Goal: Transaction & Acquisition: Purchase product/service

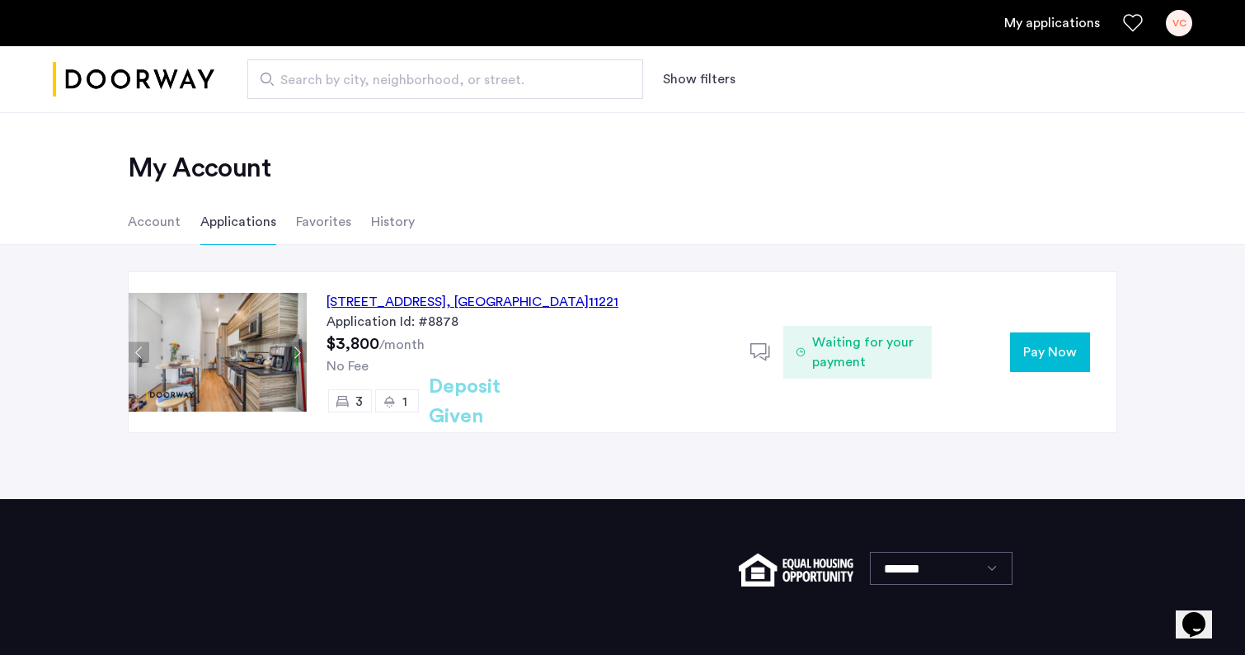
click at [1031, 356] on span "Pay Now" at bounding box center [1050, 352] width 54 height 20
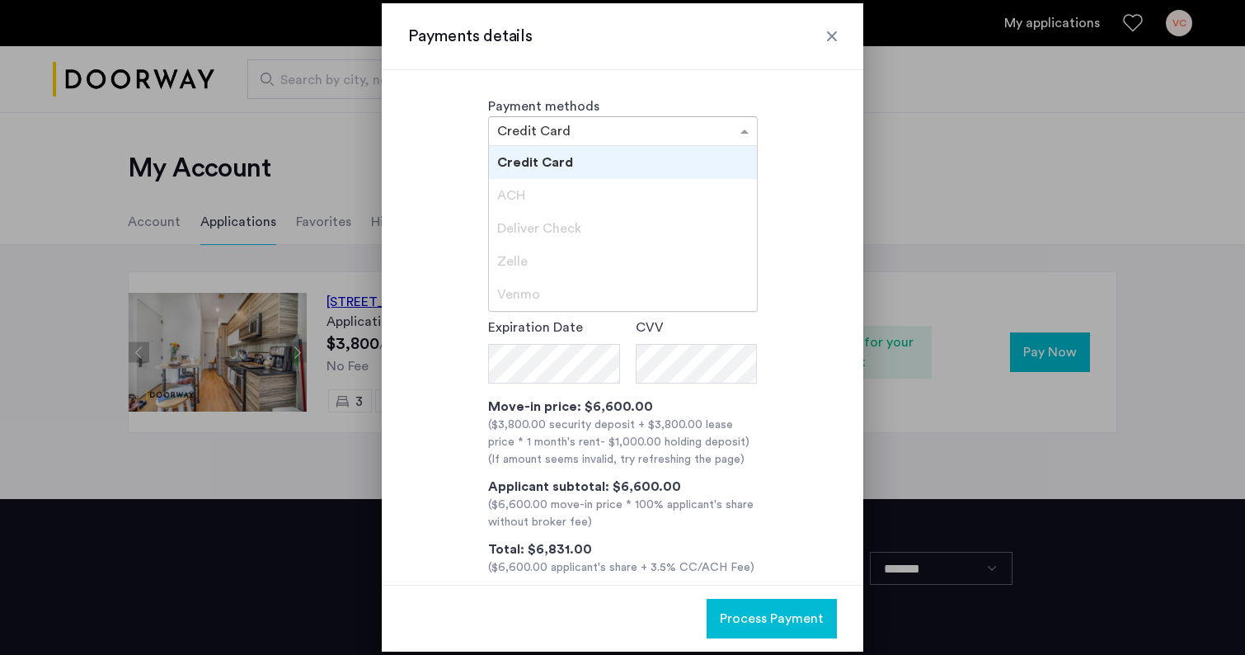
click at [744, 134] on span at bounding box center [746, 131] width 21 height 20
click at [566, 199] on div "ACH" at bounding box center [623, 195] width 268 height 33
click at [807, 279] on div "**********" at bounding box center [622, 367] width 429 height 417
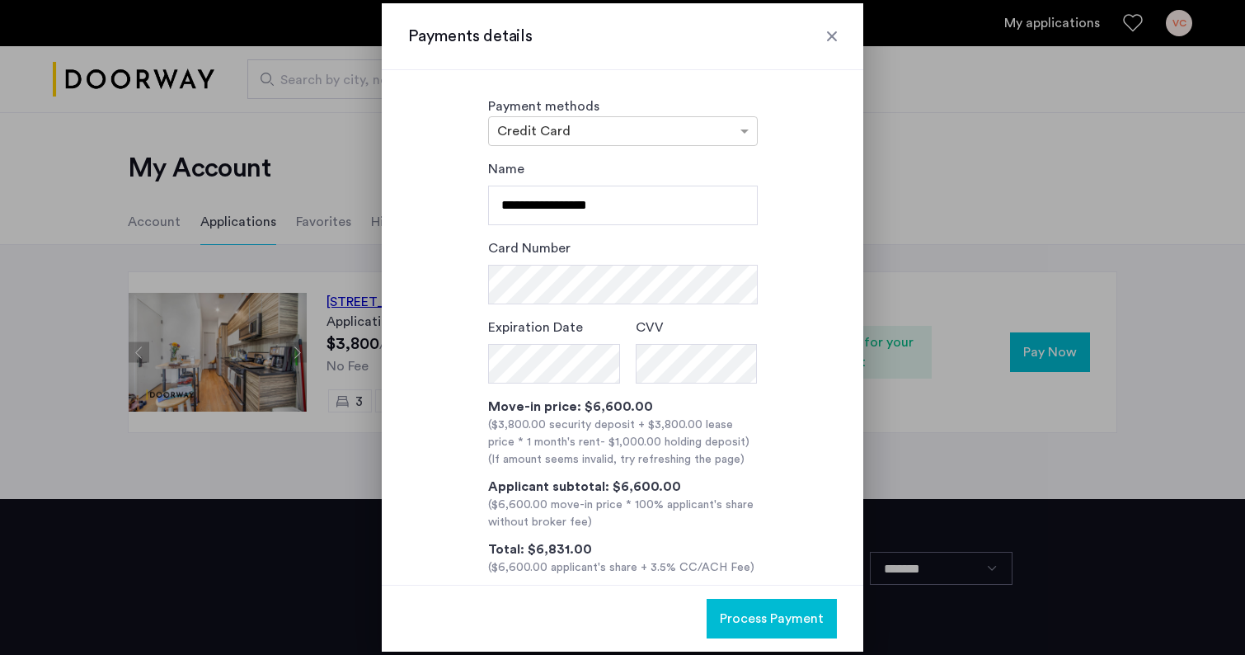
scroll to position [26, 0]
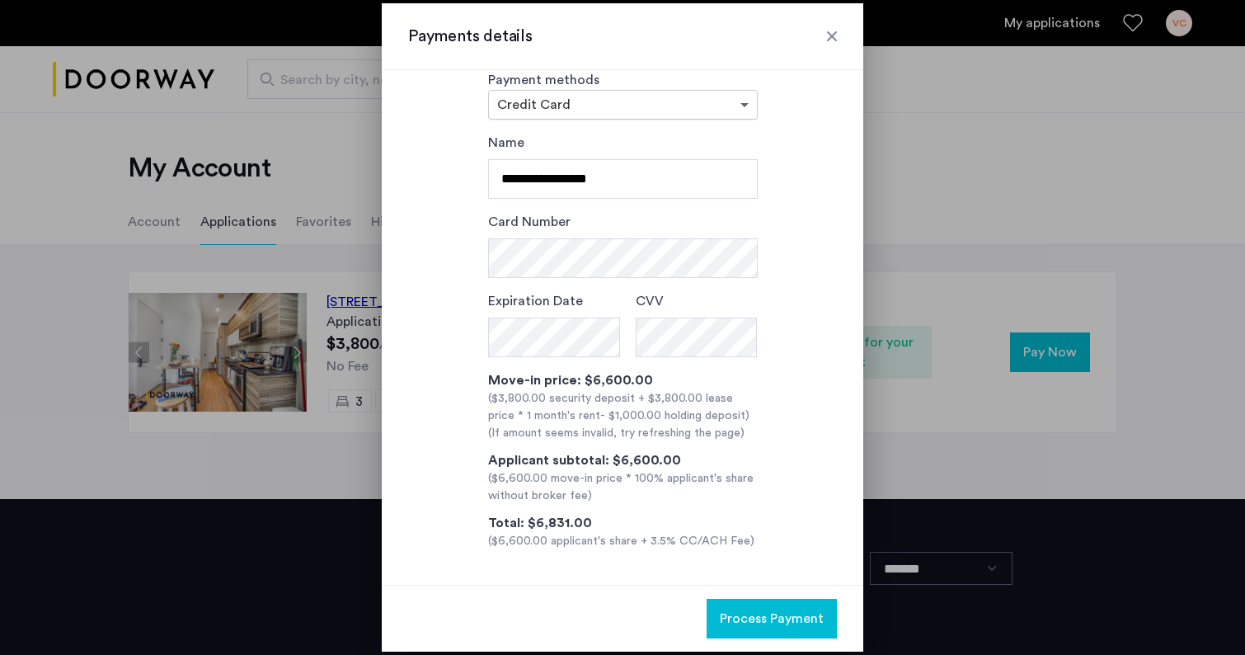
click at [740, 101] on span at bounding box center [746, 105] width 21 height 20
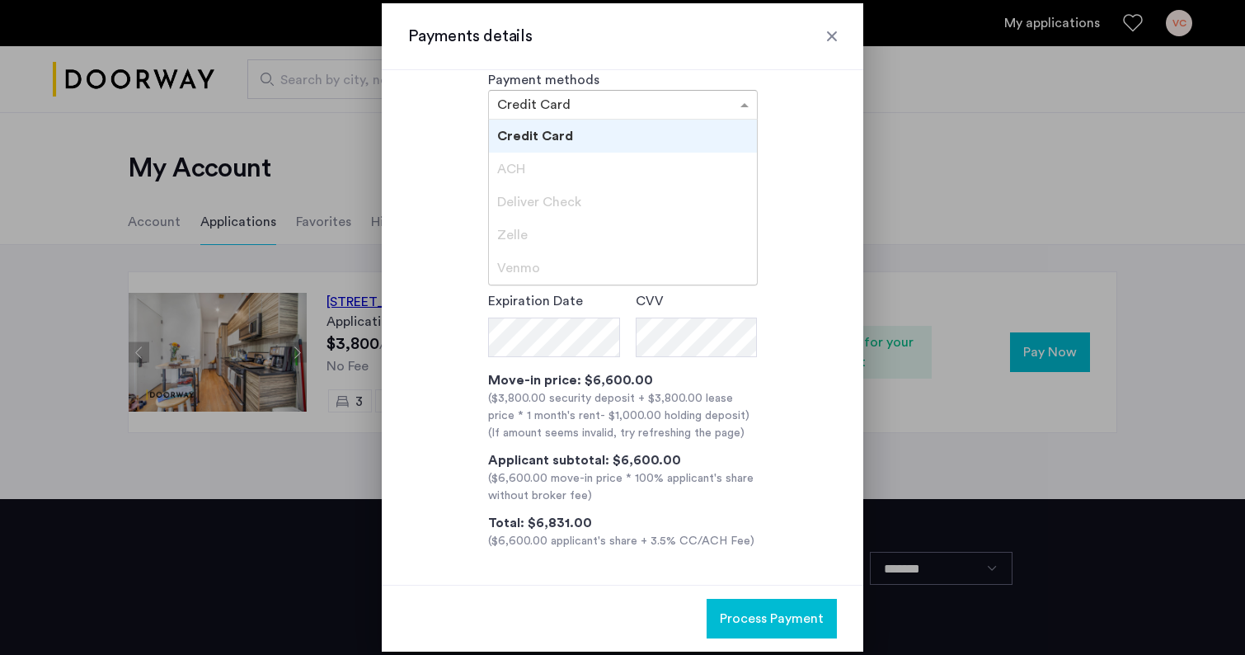
click at [802, 184] on div "**********" at bounding box center [622, 341] width 429 height 417
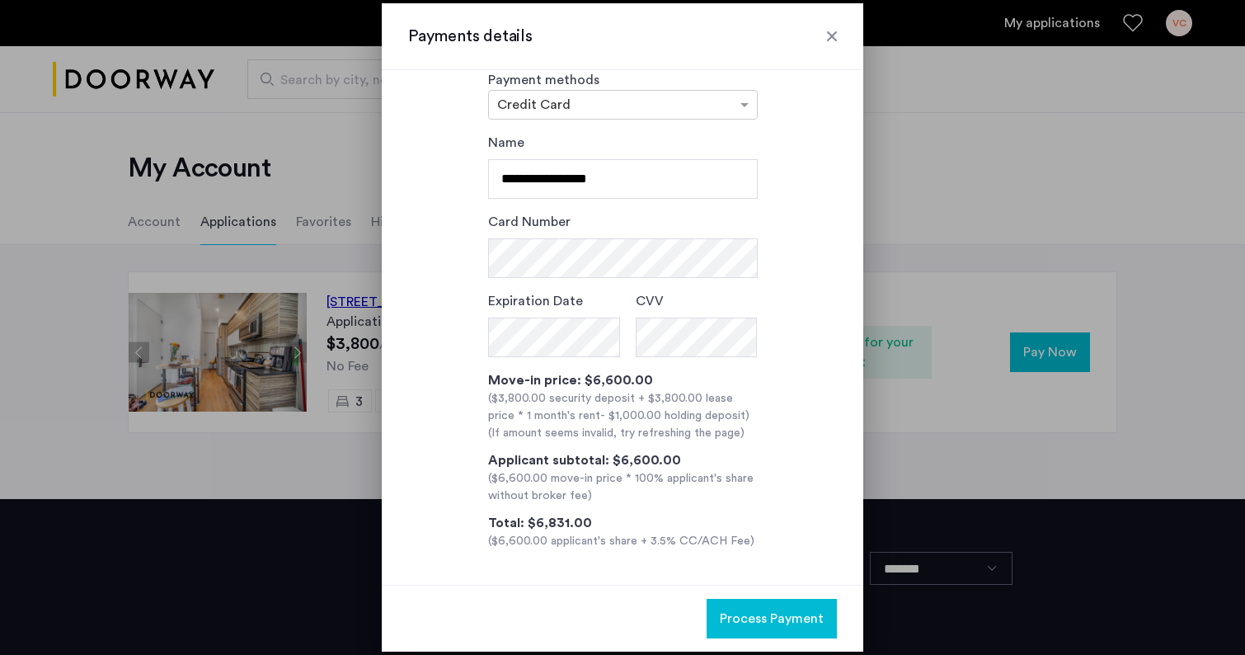
click at [831, 39] on div at bounding box center [832, 36] width 16 height 16
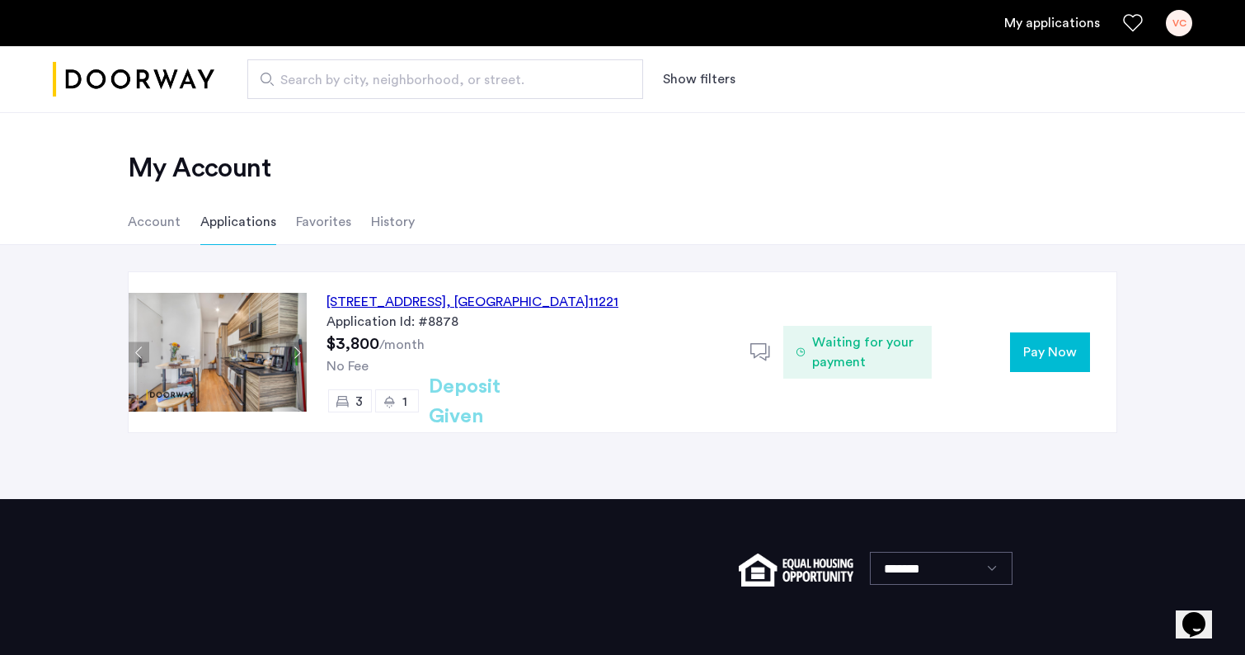
click at [1026, 357] on span "Pay Now" at bounding box center [1050, 352] width 54 height 20
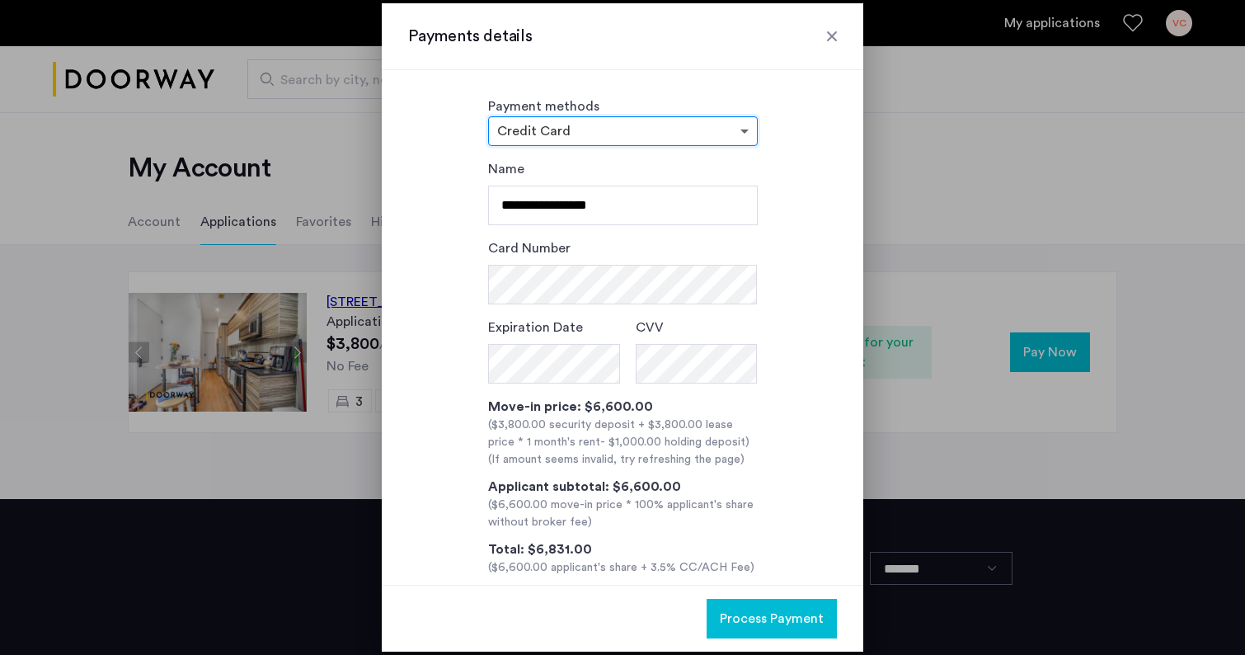
click at [746, 131] on span at bounding box center [746, 131] width 21 height 20
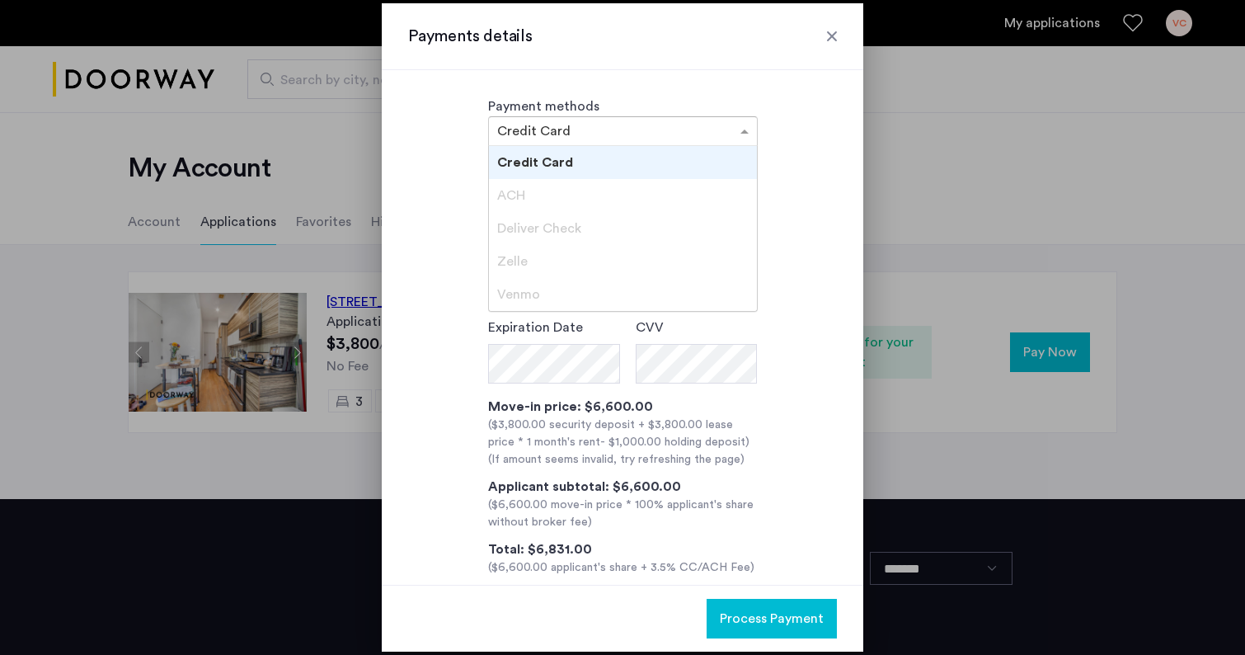
click at [600, 189] on div "ACH" at bounding box center [623, 195] width 268 height 33
click at [574, 226] on span "Deliver Check" at bounding box center [539, 228] width 84 height 13
click at [566, 257] on div "Zelle" at bounding box center [623, 261] width 268 height 33
click at [550, 301] on div "Venmo" at bounding box center [623, 294] width 268 height 33
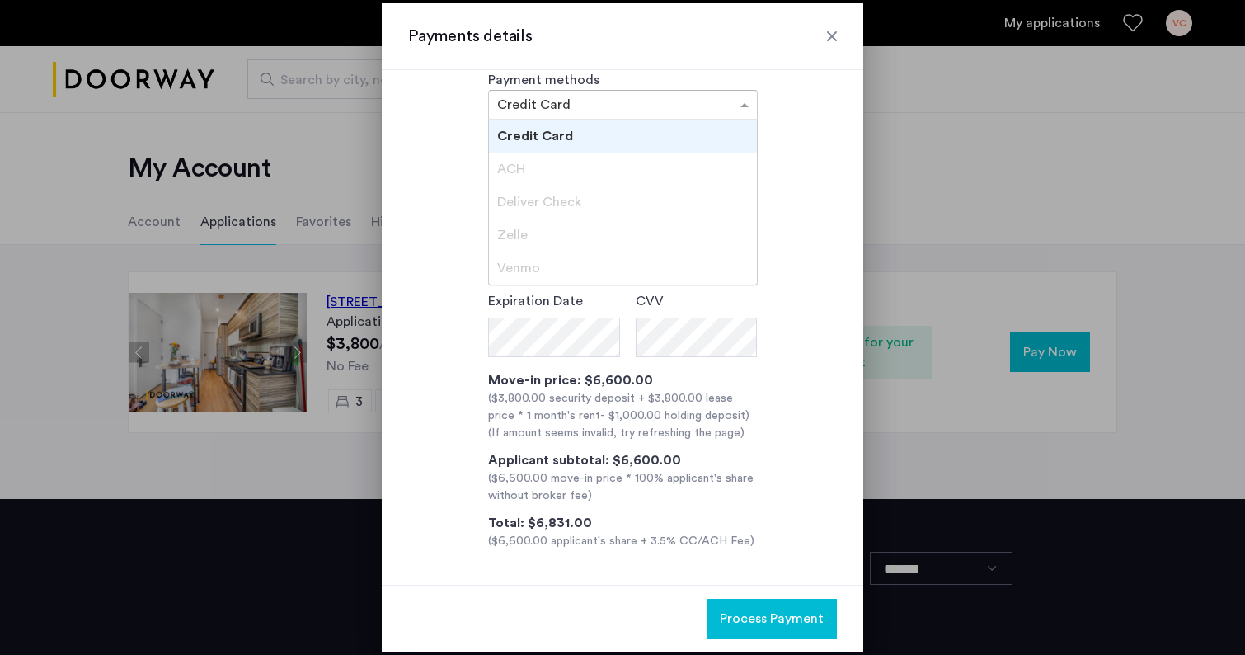
click at [792, 487] on div "**********" at bounding box center [622, 341] width 429 height 417
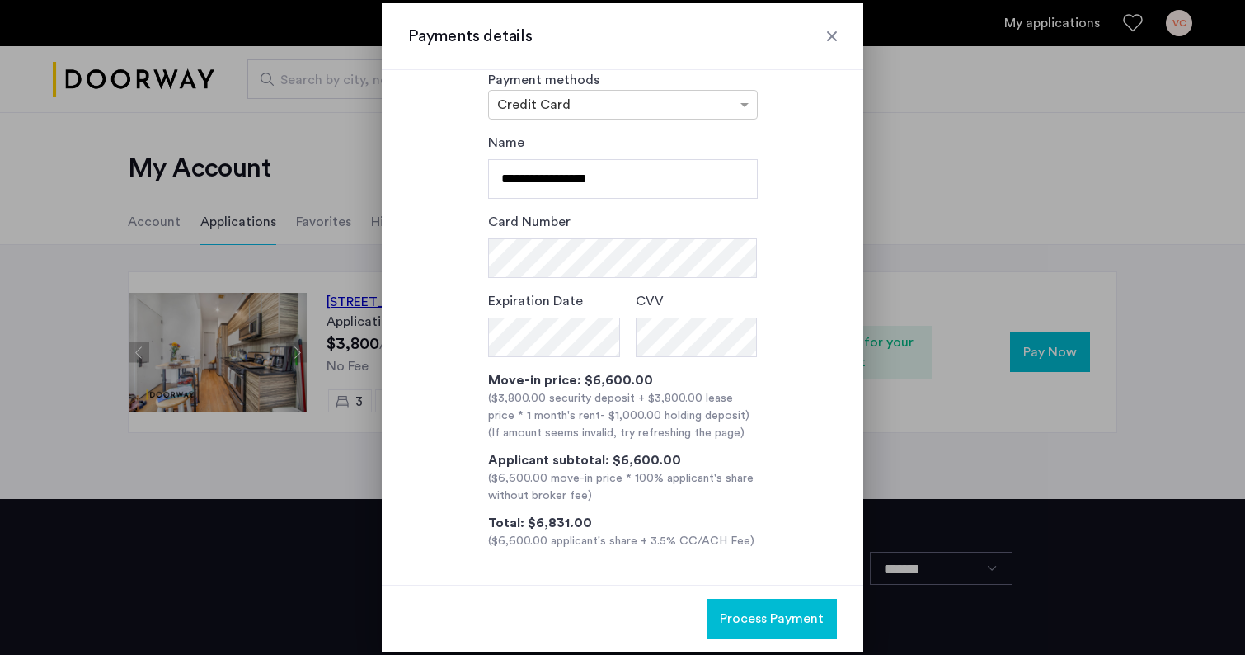
click at [833, 43] on div at bounding box center [832, 36] width 16 height 16
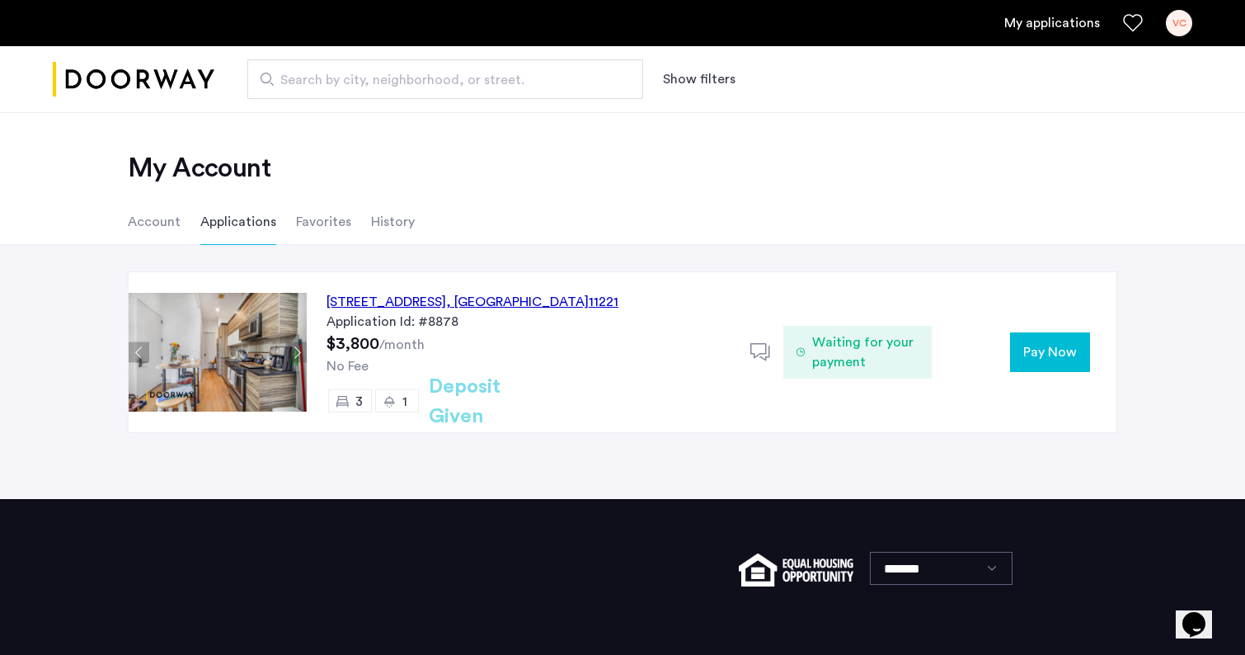
click at [503, 298] on div "[STREET_ADDRESS]" at bounding box center [472, 302] width 292 height 20
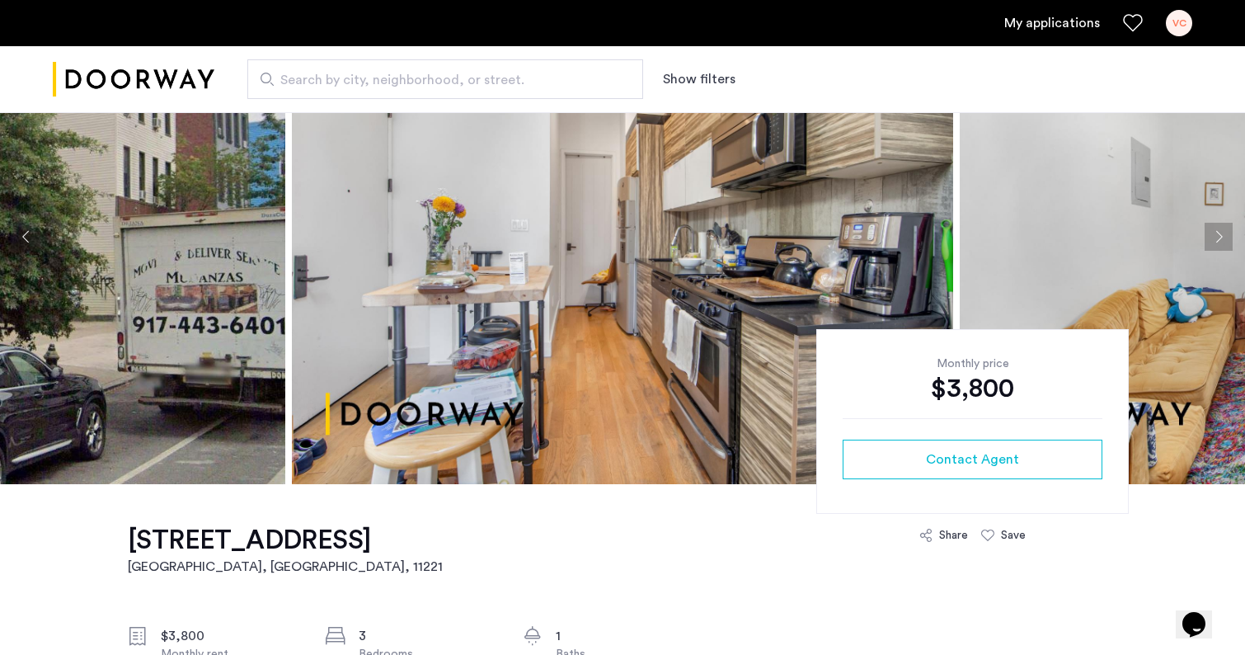
scroll to position [124, 0]
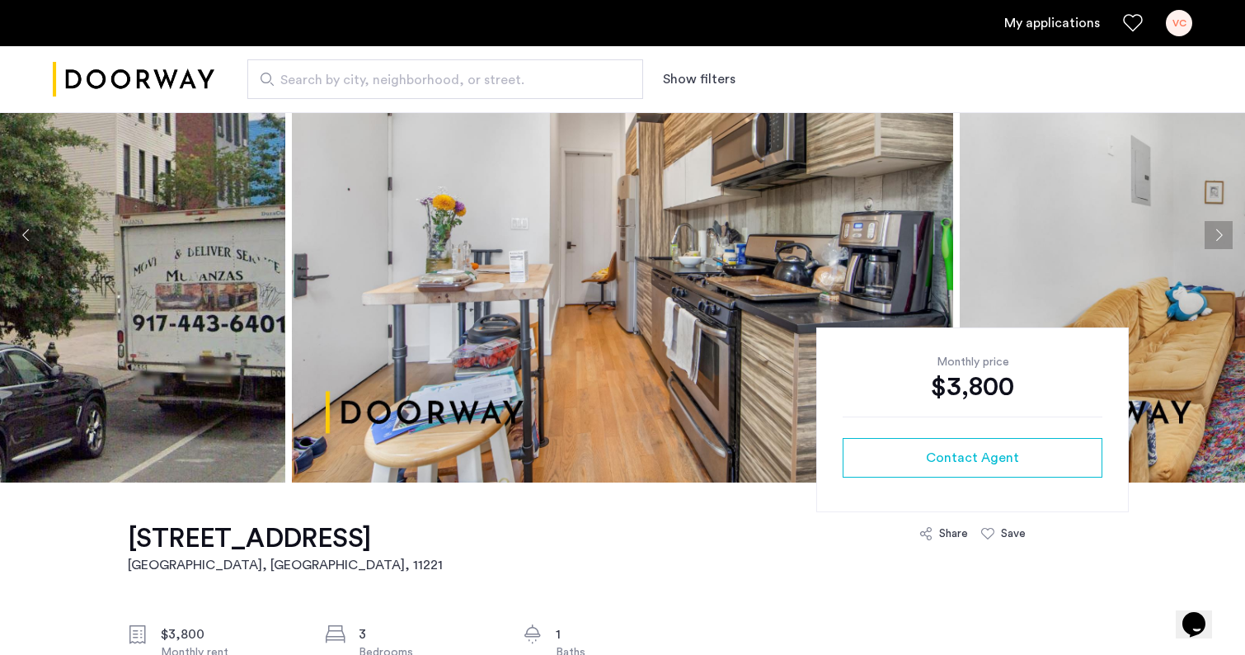
click at [1181, 19] on div "VC" at bounding box center [1179, 23] width 26 height 26
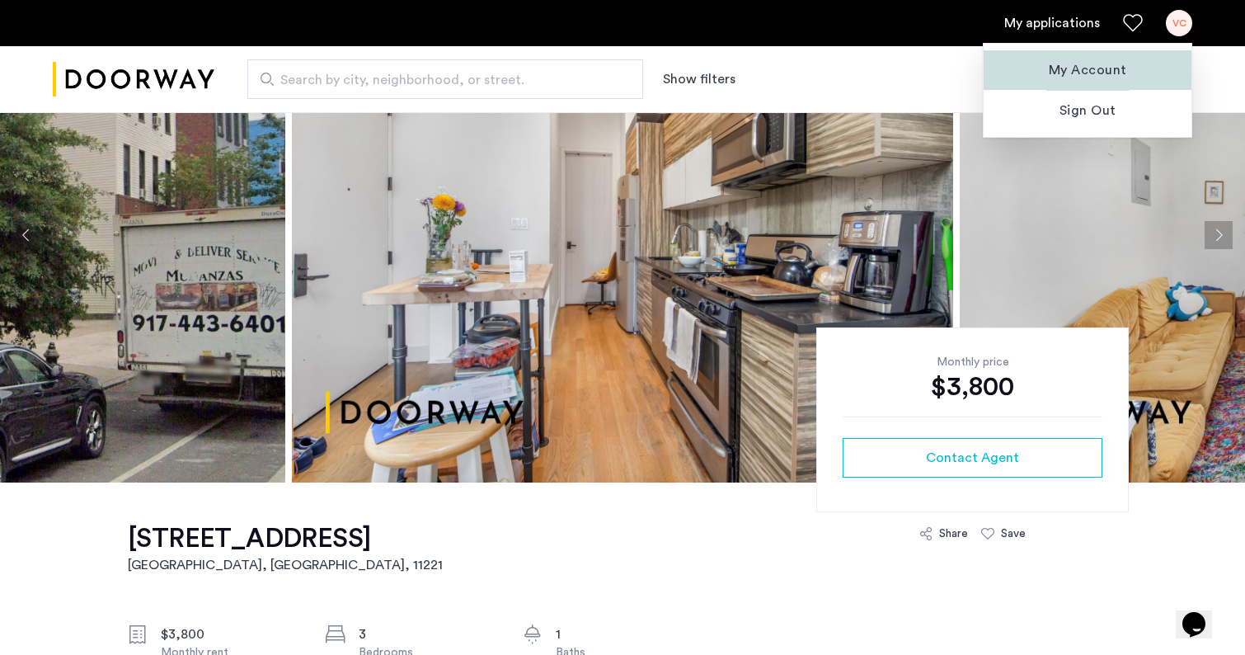
click at [1099, 69] on span "My Account" at bounding box center [1087, 70] width 181 height 20
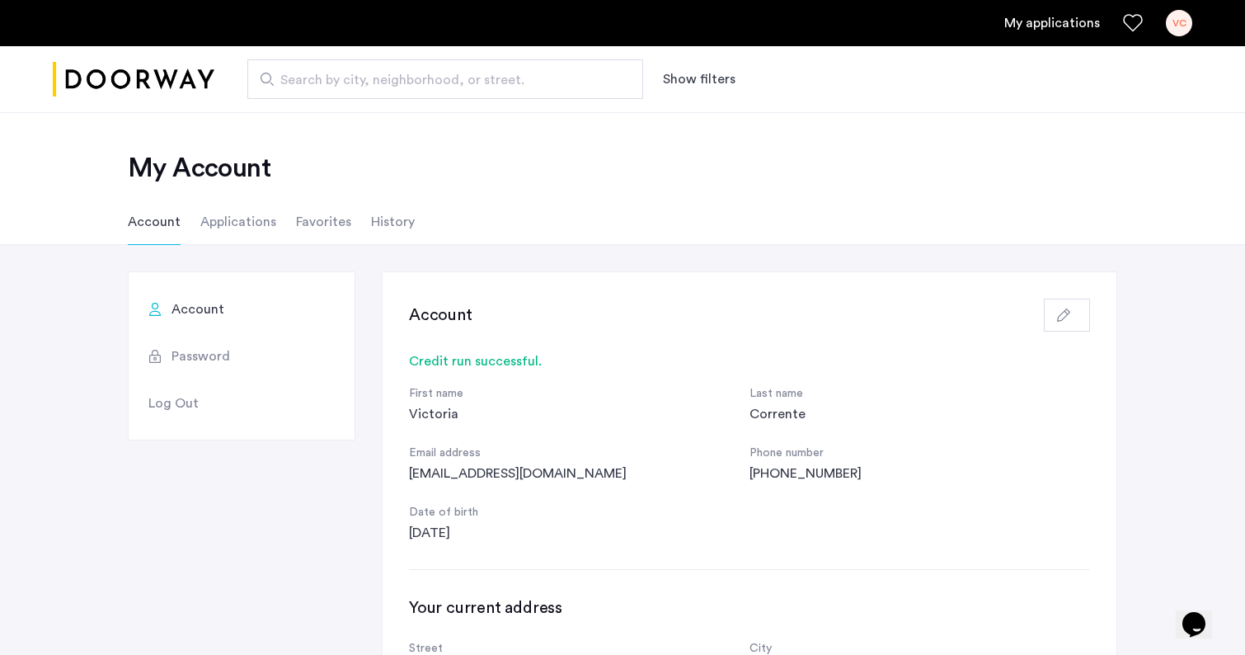
click at [251, 223] on li "Applications" at bounding box center [238, 222] width 76 height 46
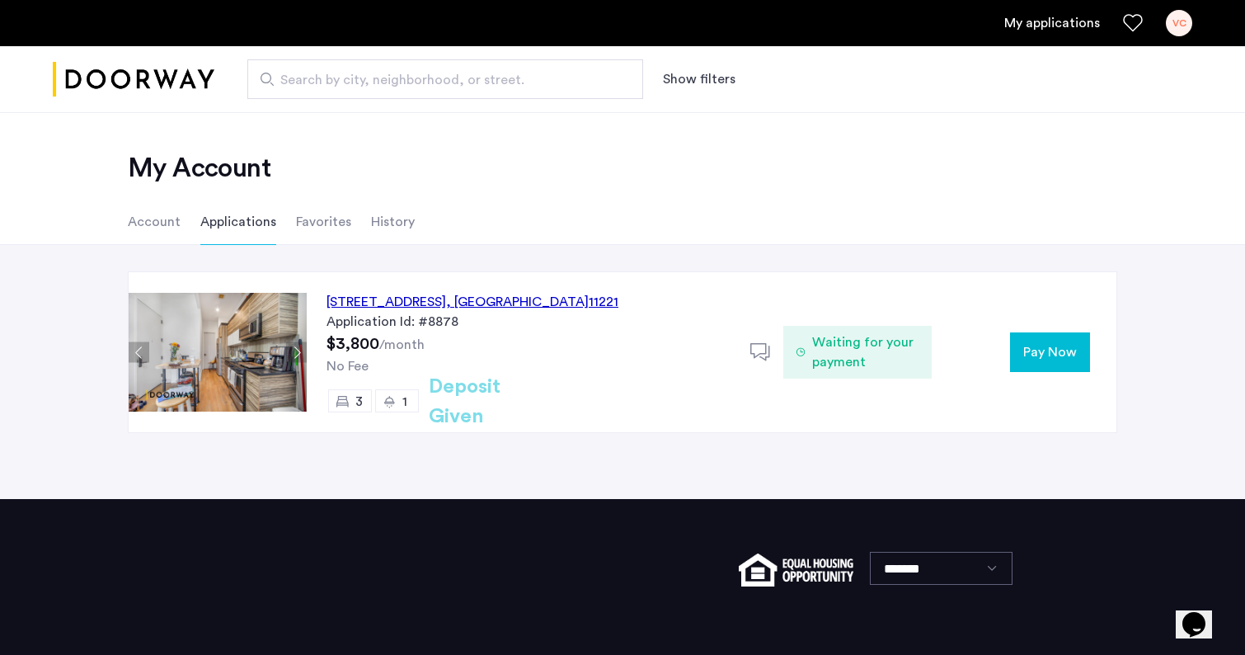
click at [306, 223] on li "Favorites" at bounding box center [323, 222] width 55 height 46
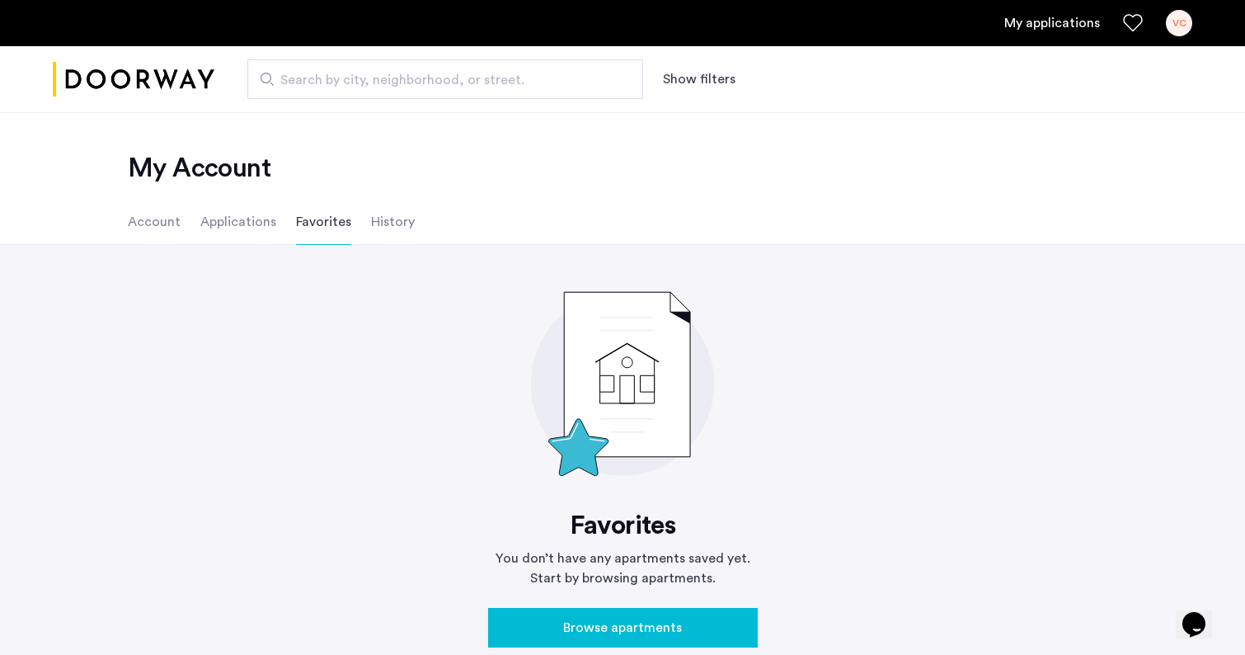
click at [371, 226] on li "History" at bounding box center [393, 222] width 44 height 46
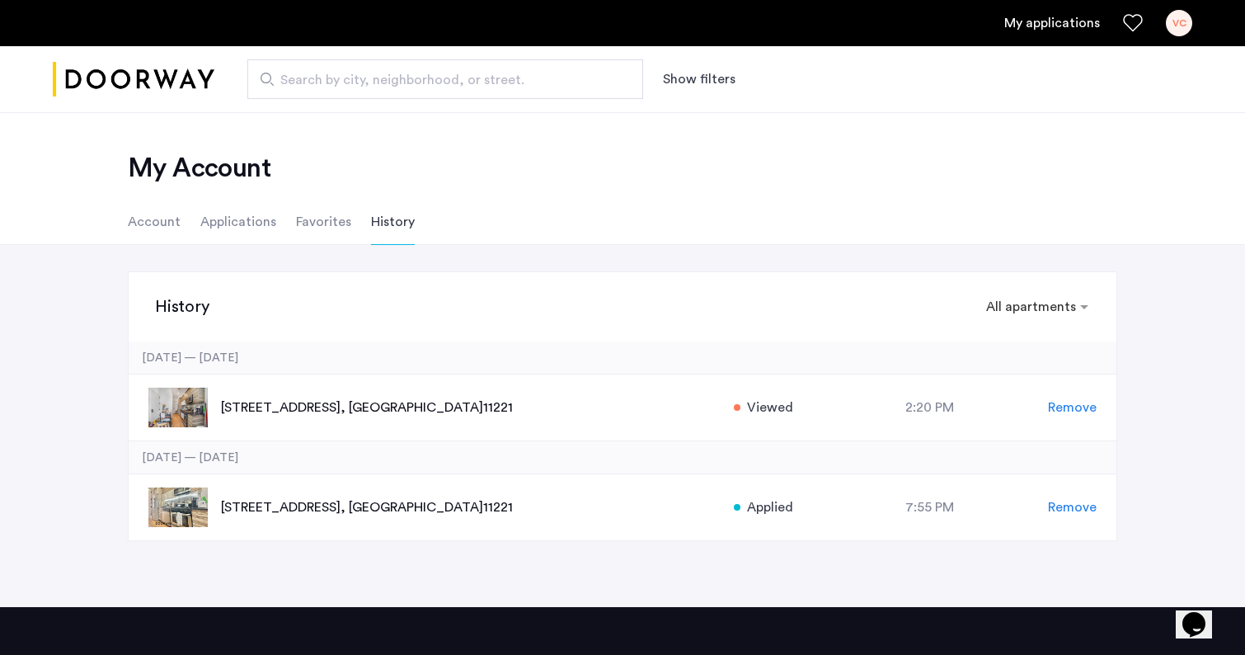
click at [226, 222] on li "Applications" at bounding box center [238, 222] width 76 height 46
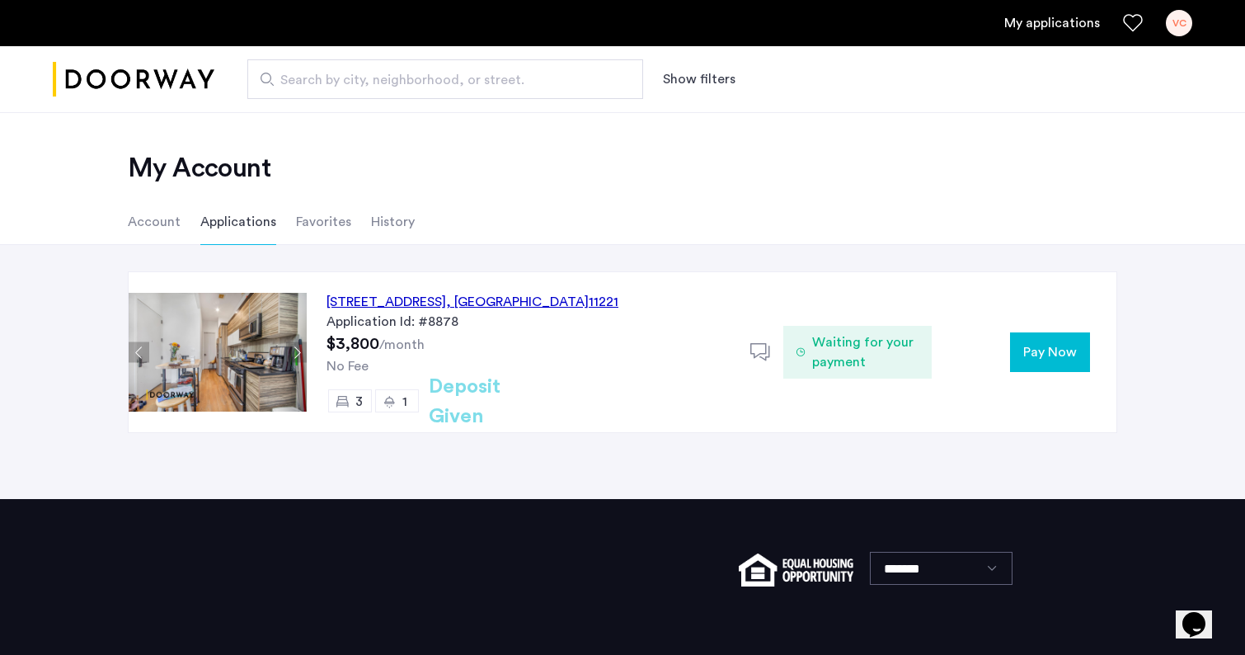
click at [1038, 355] on span "Pay Now" at bounding box center [1050, 352] width 54 height 20
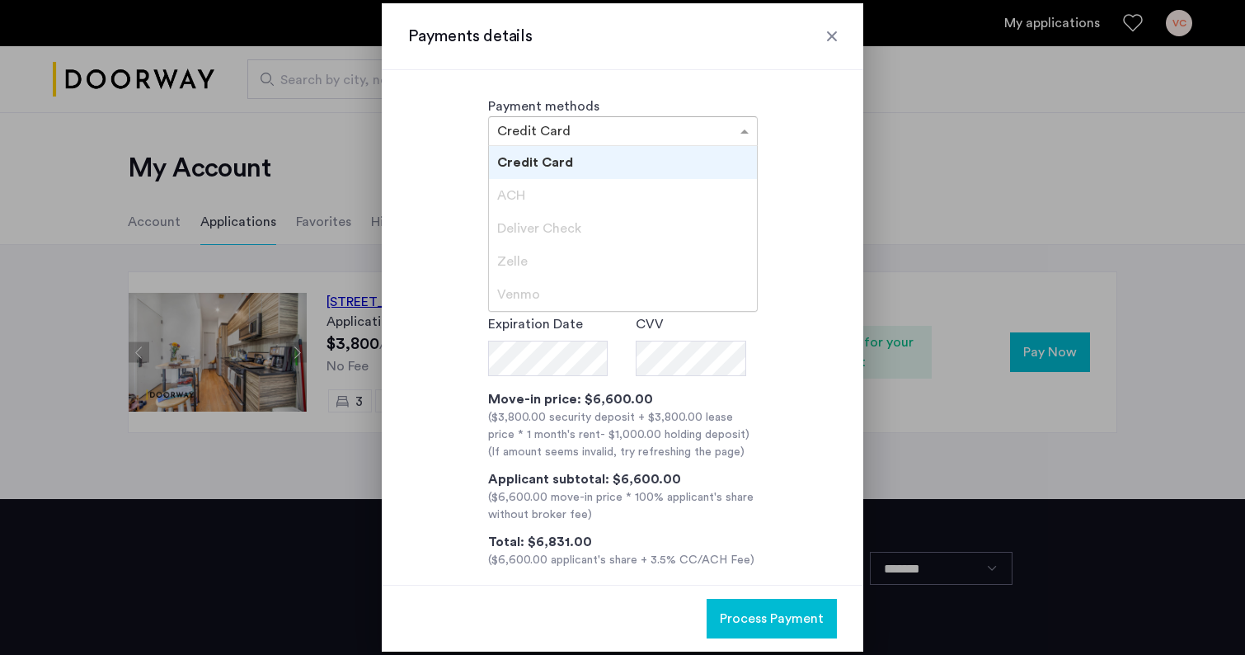
click at [739, 140] on span at bounding box center [746, 131] width 21 height 20
click at [810, 144] on div "Payment methods × Credit Card Credit Card ACH Deliver Check Zelle Venmo" at bounding box center [622, 120] width 429 height 49
click at [747, 128] on span at bounding box center [746, 131] width 21 height 20
click at [805, 134] on div "Payment methods × Credit Card Credit Card ACH Deliver Check Zelle Venmo" at bounding box center [622, 120] width 429 height 49
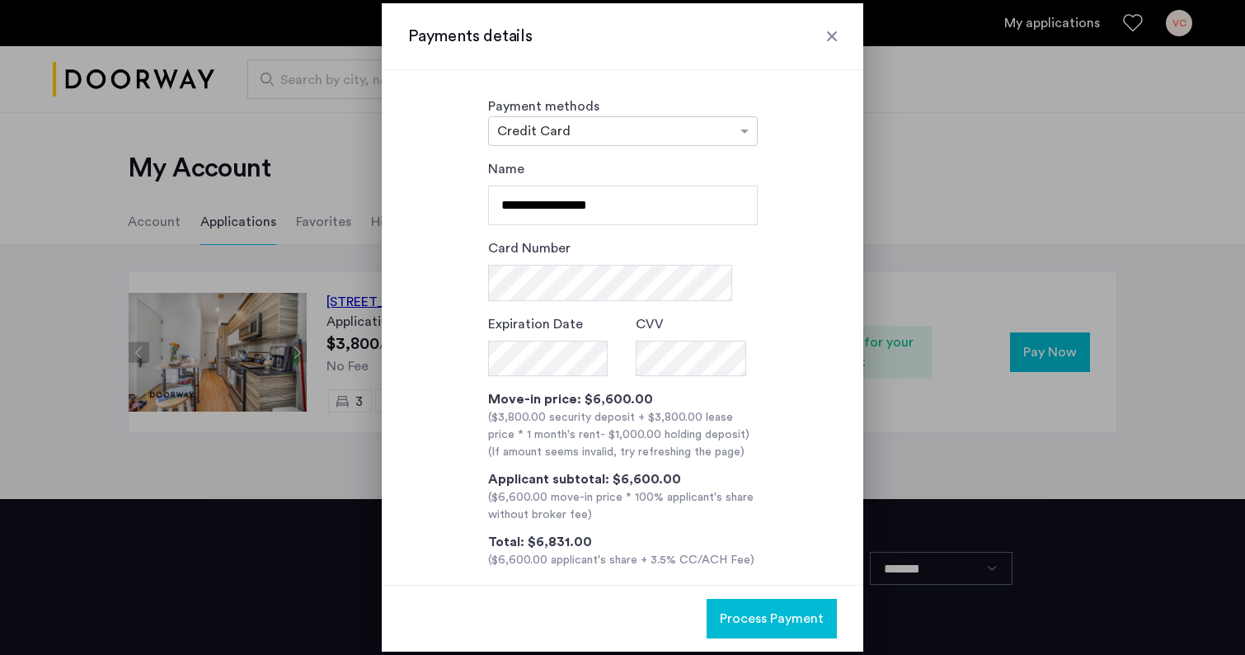
click at [836, 36] on div at bounding box center [832, 36] width 16 height 16
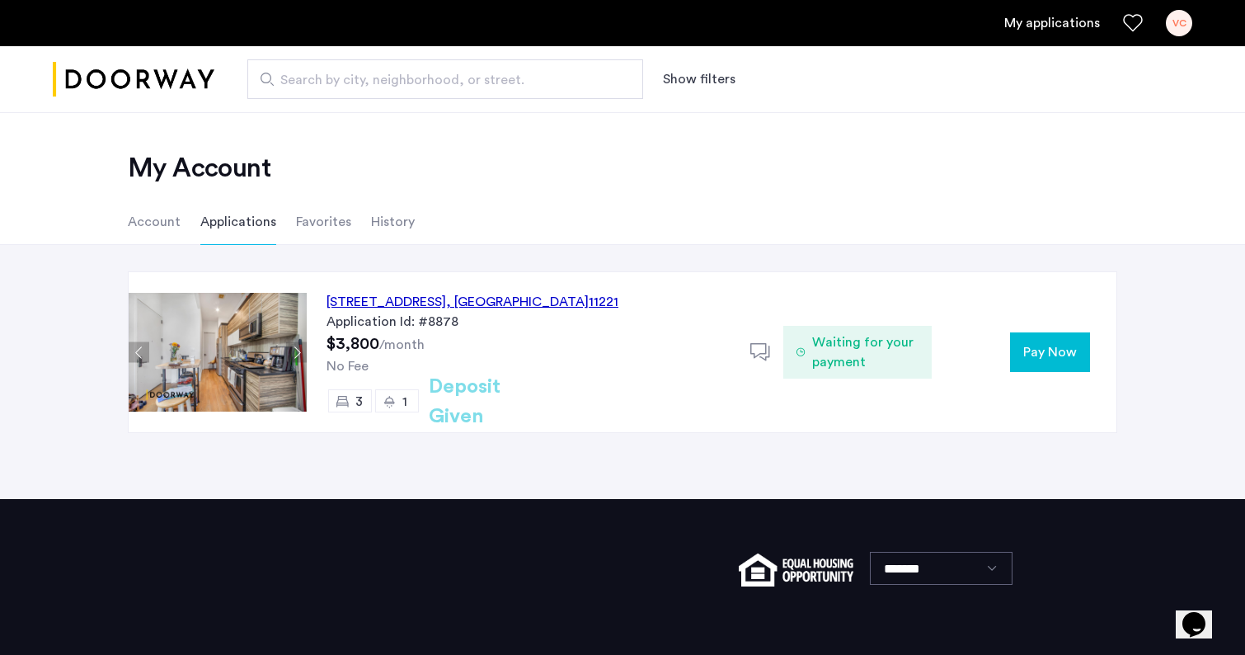
click at [763, 353] on use at bounding box center [760, 351] width 20 height 17
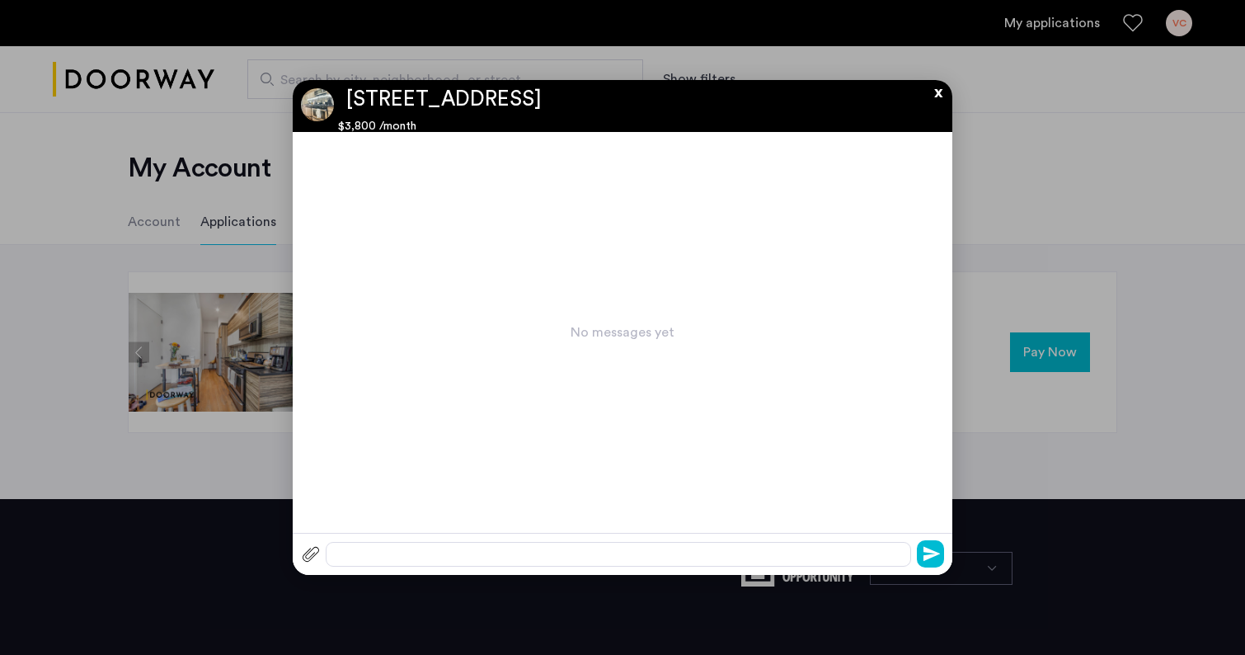
click at [395, 555] on div at bounding box center [618, 554] width 585 height 25
click at [935, 96] on button "x" at bounding box center [934, 89] width 25 height 18
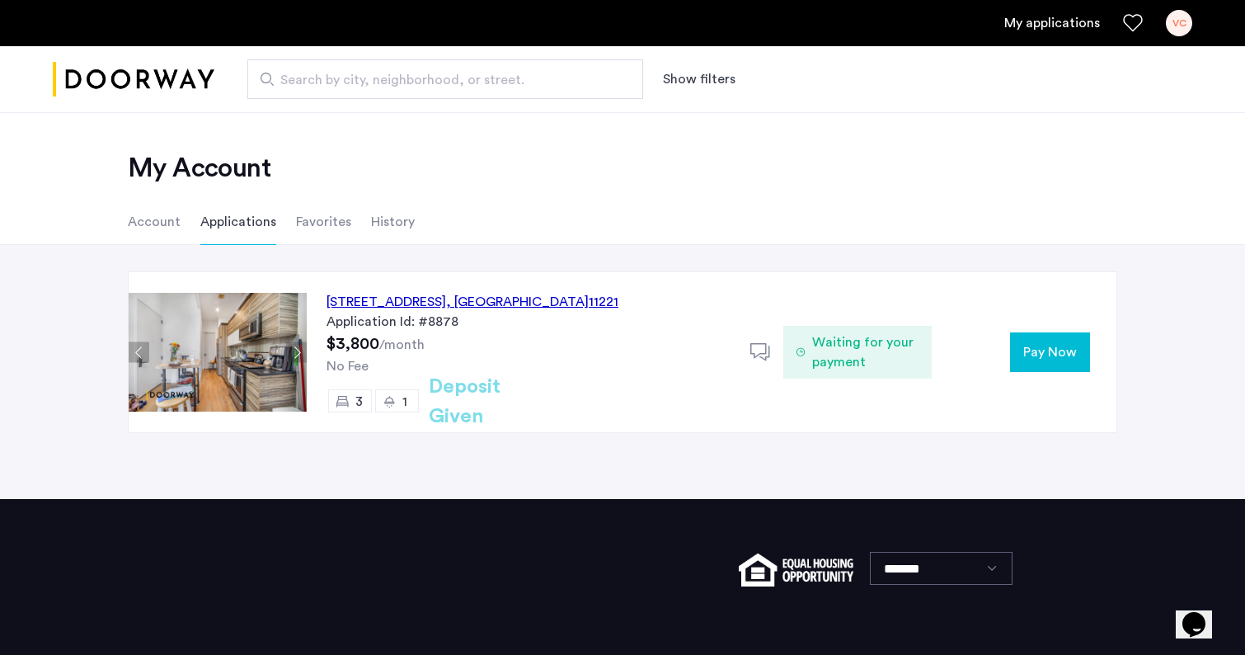
click at [1030, 354] on span "Pay Now" at bounding box center [1050, 352] width 54 height 20
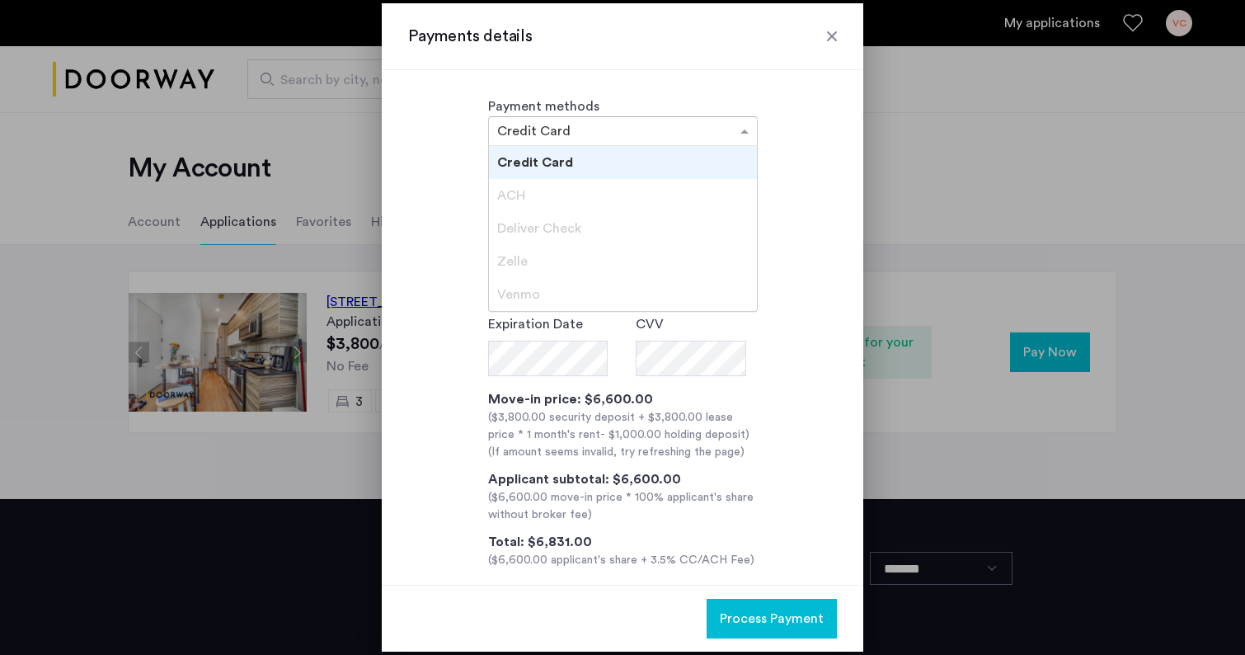
click at [731, 130] on div at bounding box center [623, 131] width 268 height 20
click at [838, 38] on div at bounding box center [832, 36] width 16 height 16
